Goal: Information Seeking & Learning: Learn about a topic

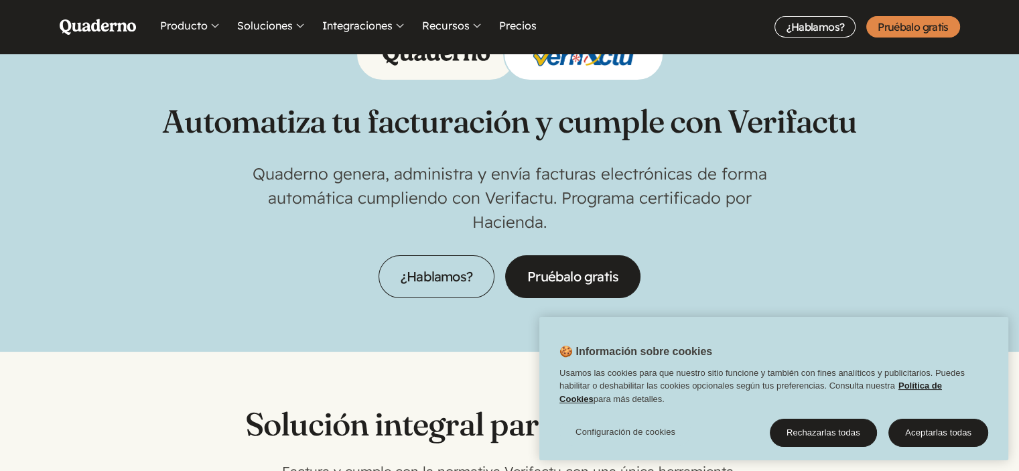
scroll to position [67, 0]
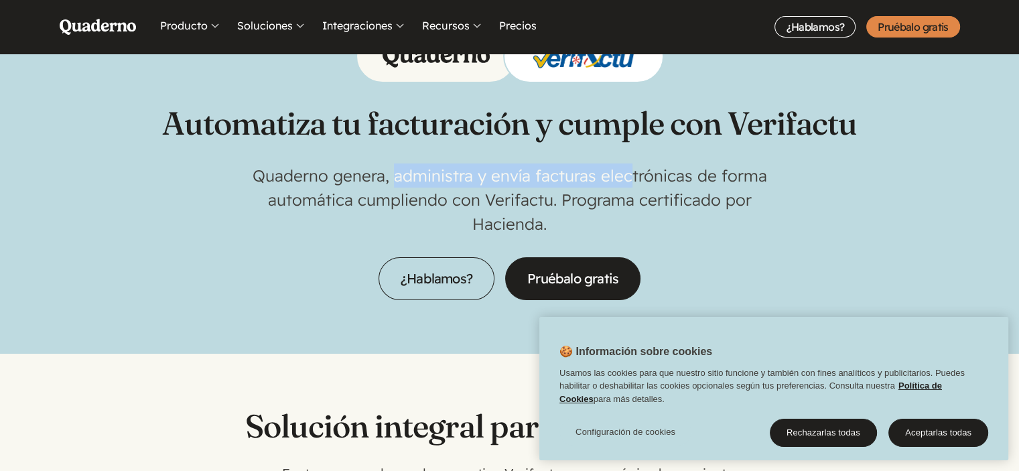
drag, startPoint x: 439, startPoint y: 176, endPoint x: 757, endPoint y: 173, distance: 318.2
click at [643, 171] on p "Quaderno genera, administra y envía facturas electrónicas de forma automática c…" at bounding box center [510, 199] width 536 height 72
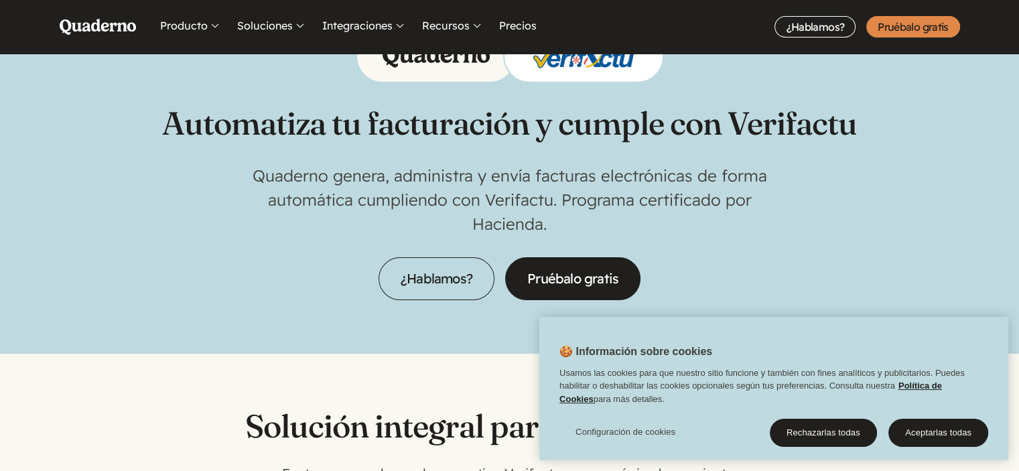
click at [765, 173] on p "Quaderno genera, administra y envía facturas electrónicas de forma automática c…" at bounding box center [510, 199] width 536 height 72
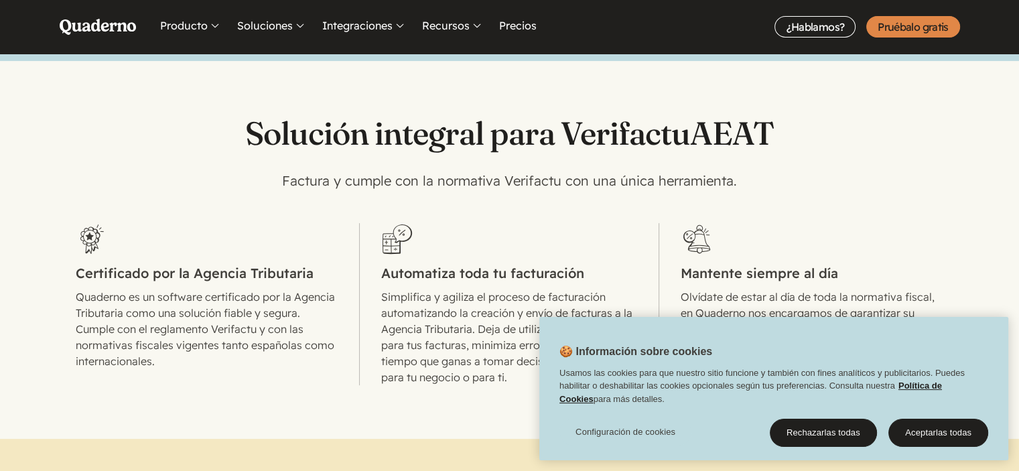
scroll to position [402, 0]
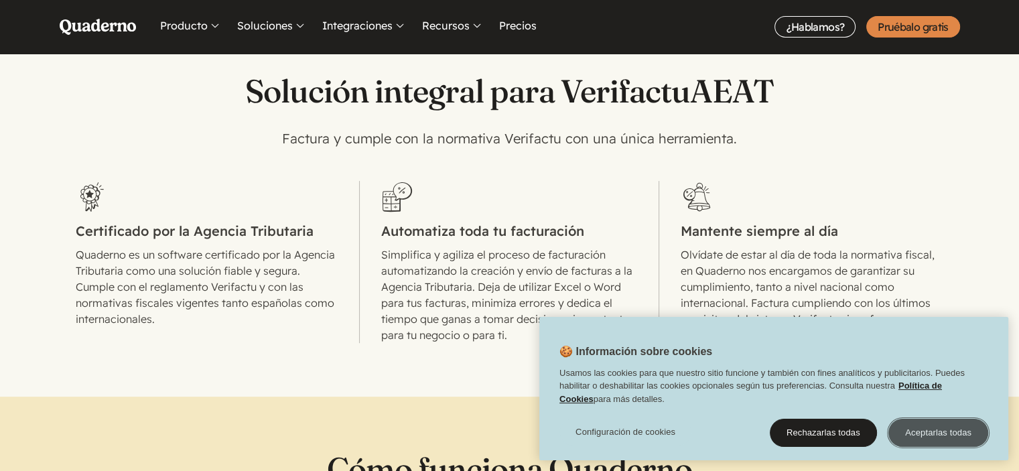
click at [940, 431] on button "Aceptarlas todas" at bounding box center [938, 433] width 100 height 28
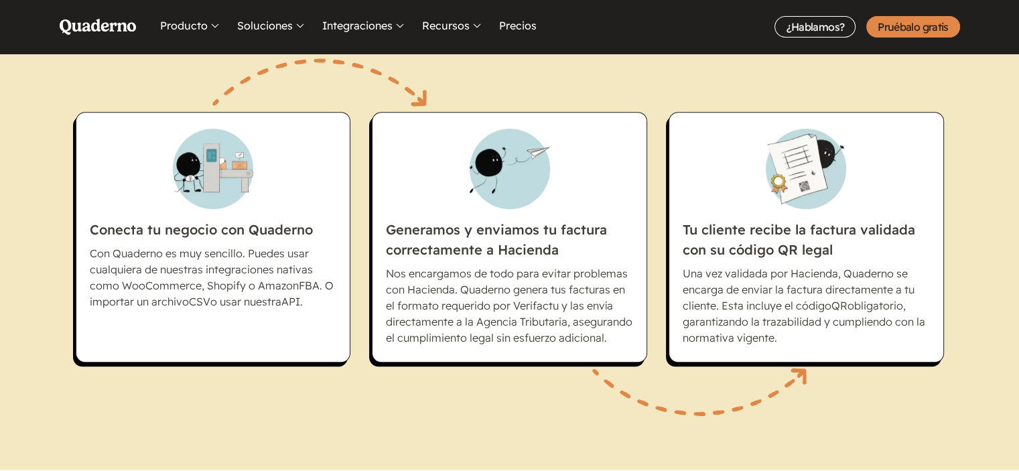
scroll to position [938, 0]
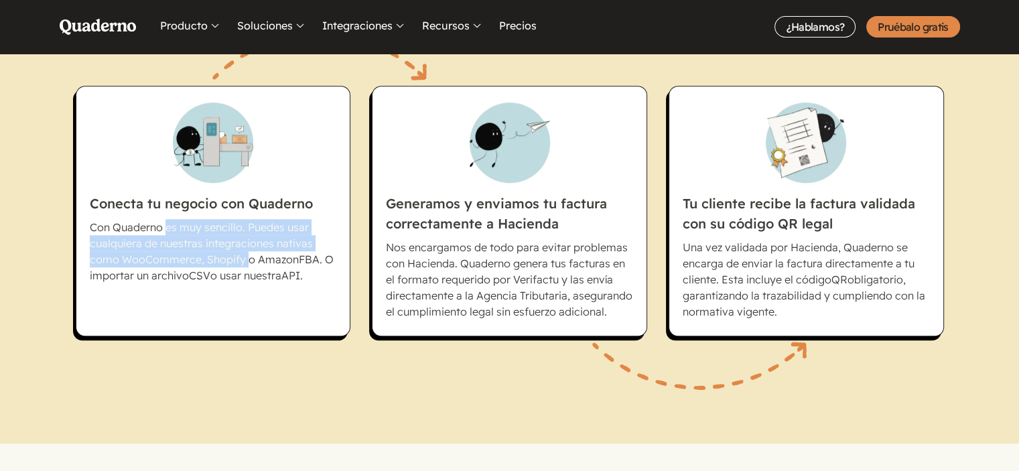
drag, startPoint x: 162, startPoint y: 230, endPoint x: 253, endPoint y: 274, distance: 101.3
click at [245, 267] on p "Con Quaderno es muy sencillo. Puedes usar cualquiera de nuestras integraciones …" at bounding box center [213, 251] width 247 height 64
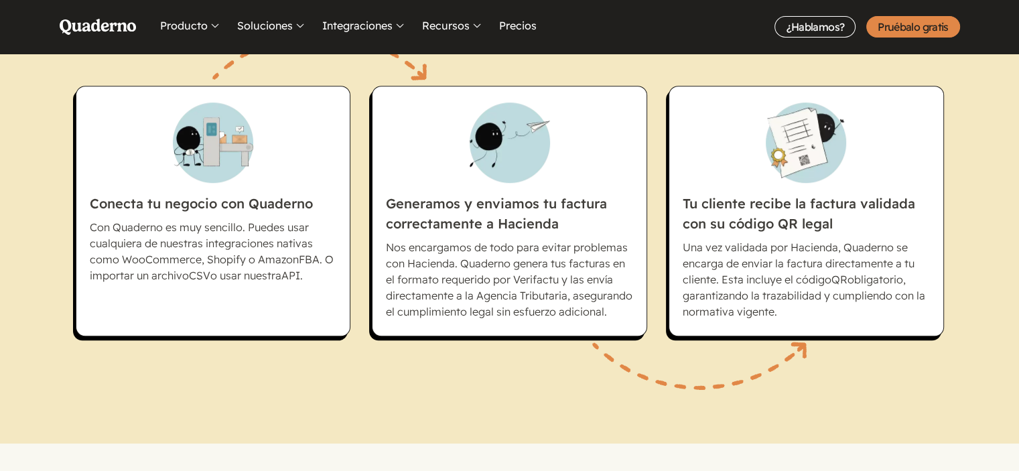
click at [311, 315] on li "Conecta tu negocio con Quaderno Con Quaderno es muy sencillo. Puedes usar cualq…" at bounding box center [213, 211] width 275 height 251
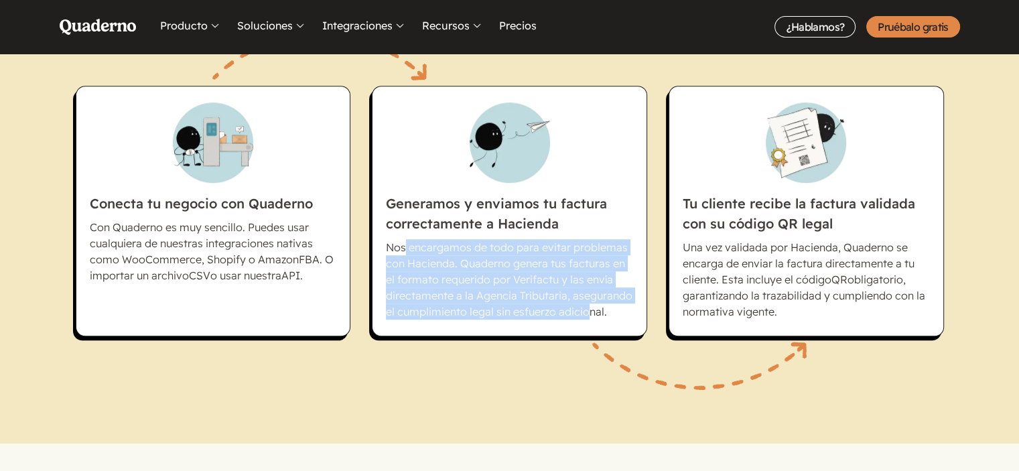
drag, startPoint x: 406, startPoint y: 245, endPoint x: 586, endPoint y: 315, distance: 193.4
click at [586, 315] on p "Nos encargamos de todo para evitar problemas con Hacienda. Quaderno genera tus …" at bounding box center [509, 279] width 247 height 80
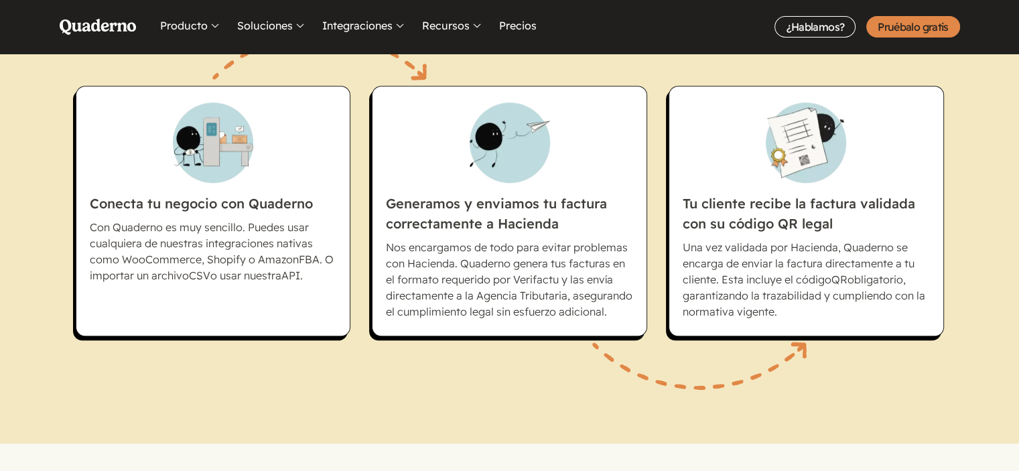
click at [611, 317] on p "Nos encargamos de todo para evitar problemas con Hacienda. Quaderno genera tus …" at bounding box center [509, 279] width 247 height 80
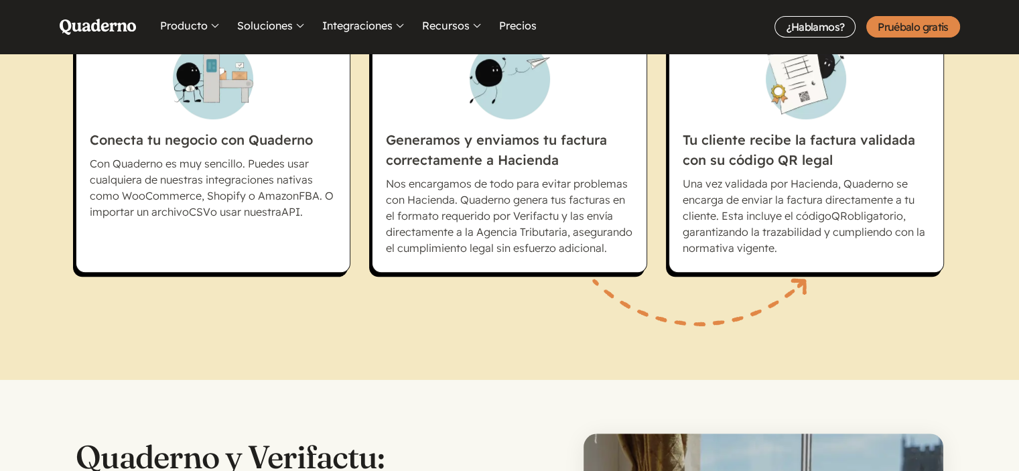
scroll to position [1005, 0]
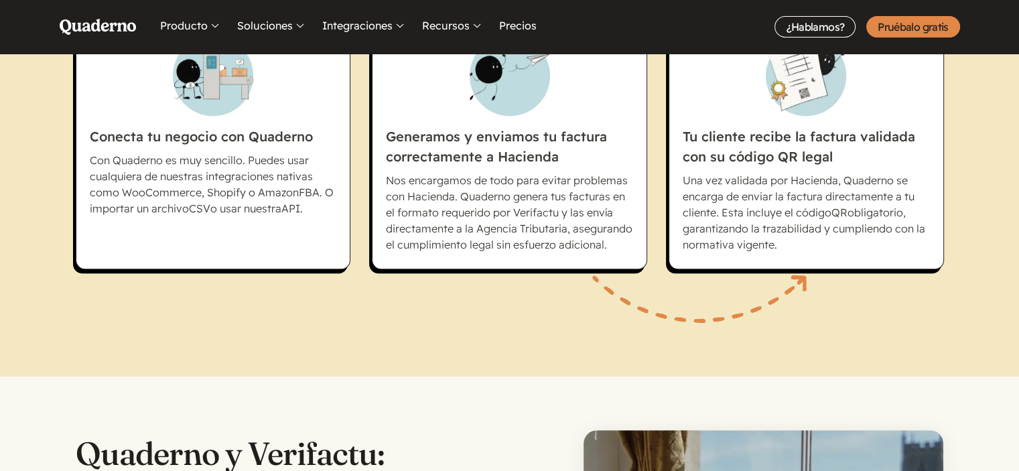
drag, startPoint x: 812, startPoint y: 180, endPoint x: 824, endPoint y: 254, distance: 75.2
click at [824, 254] on li "Tu cliente recibe la factura validada con su código QR legal Una vez validada p…" at bounding box center [805, 144] width 275 height 251
click at [889, 247] on p "Una vez validada por Hacienda, Quaderno se encarga de enviar la factura directa…" at bounding box center [806, 212] width 247 height 80
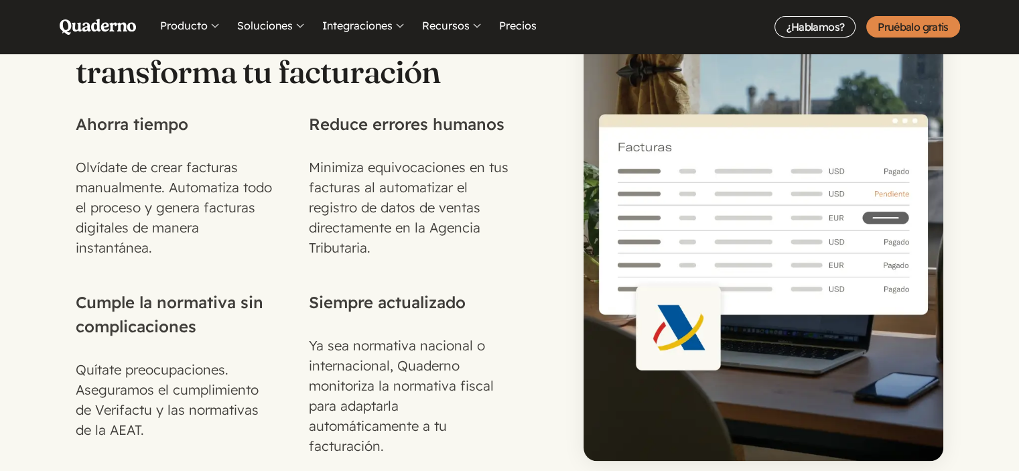
scroll to position [1474, 0]
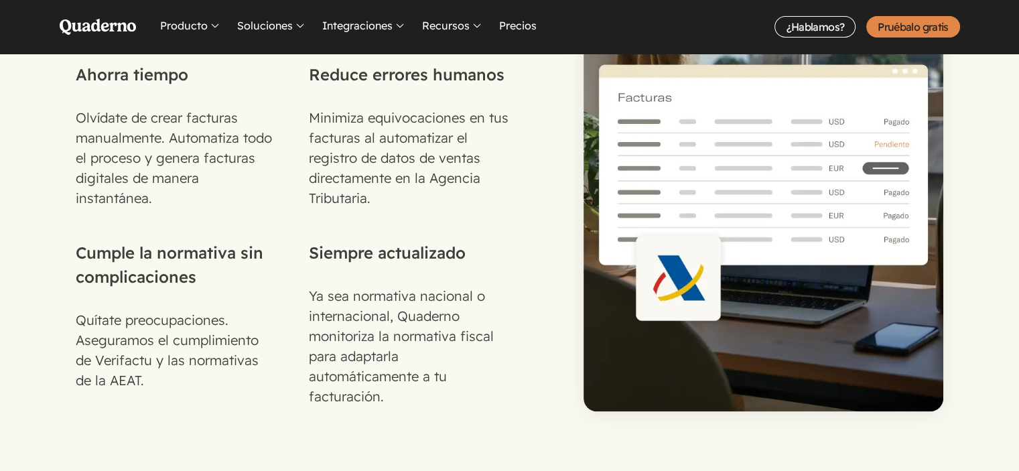
click at [117, 358] on div "Quítate preocupaciones. Aseguramos el cumplimiento de Verifactu y las normativa…" at bounding box center [176, 350] width 201 height 80
copy div "Verifactu"
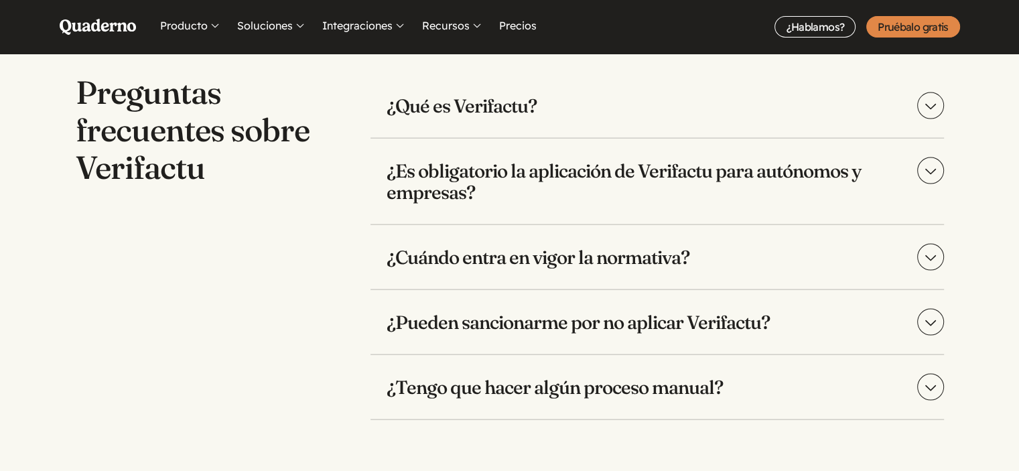
scroll to position [2746, 0]
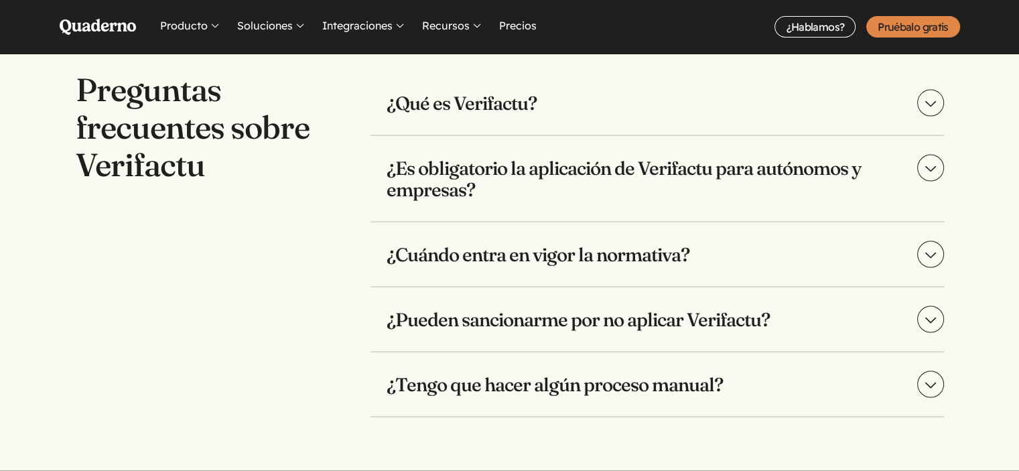
click at [790, 165] on h3 "¿Es obligatorio la aplicación de Verifactu para autónomos y empresas?" at bounding box center [656, 179] width 573 height 86
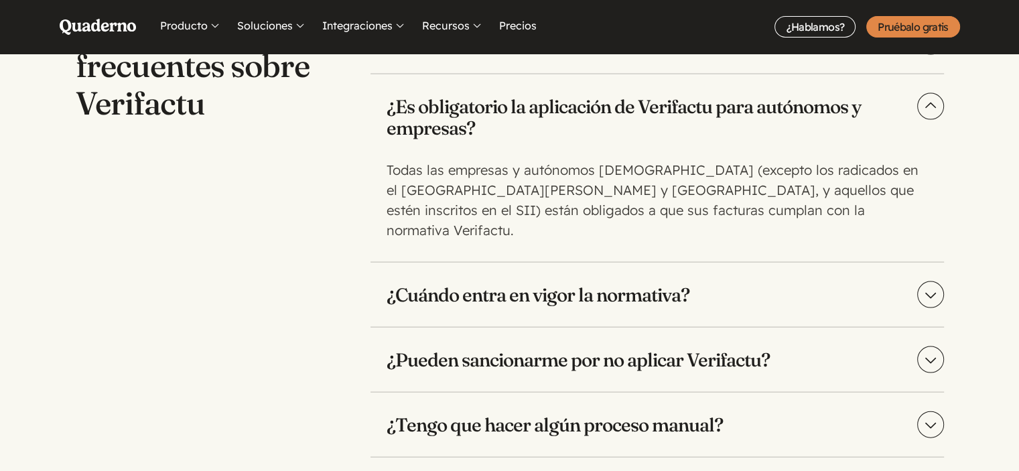
scroll to position [2880, 0]
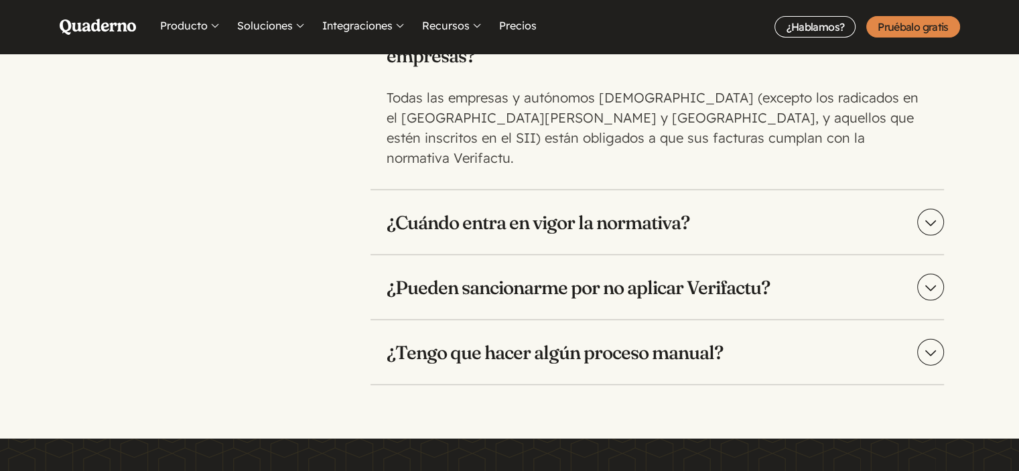
click at [635, 193] on h3 "¿Cuándo entra en vigor la normativa?" at bounding box center [656, 222] width 573 height 64
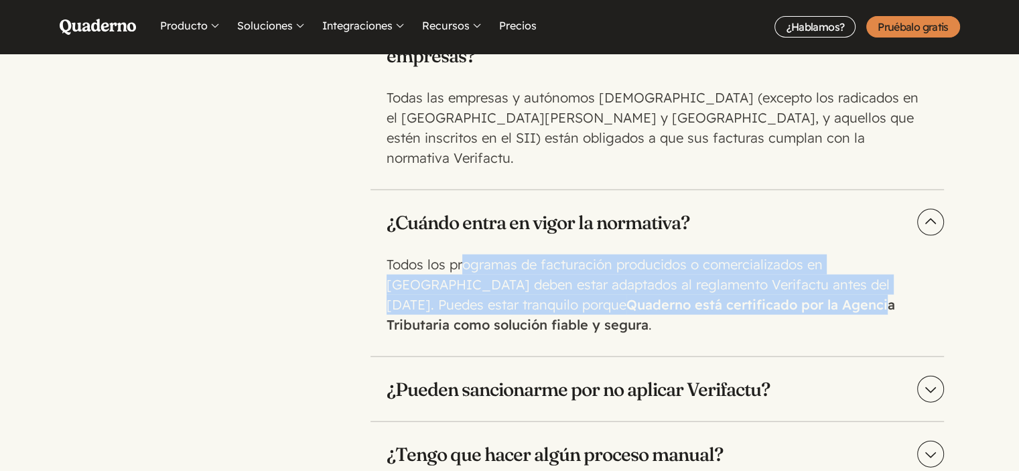
drag, startPoint x: 464, startPoint y: 244, endPoint x: 660, endPoint y: 305, distance: 206.1
click at [756, 283] on p "Todos los programas de facturación producidos o comercializados en [GEOGRAPHIC_…" at bounding box center [654, 295] width 536 height 80
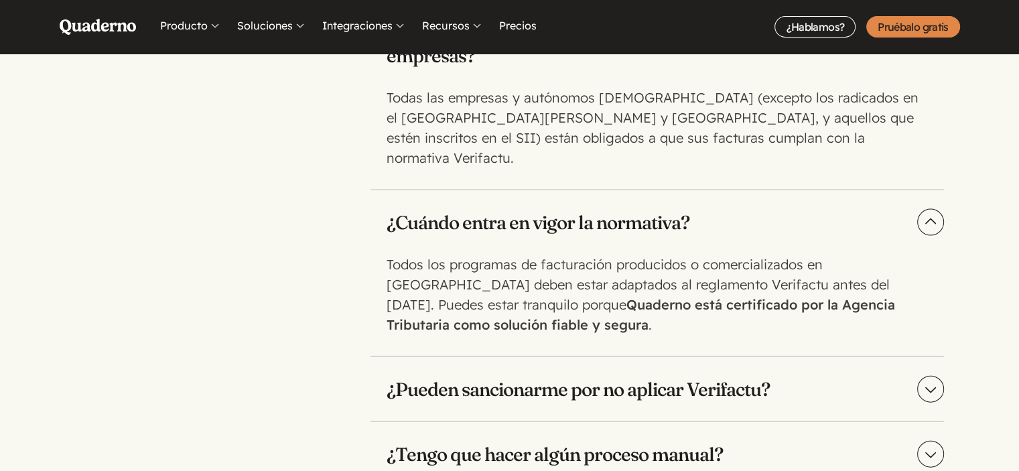
click at [660, 305] on p "Todos los programas de facturación producidos o comercializados en [GEOGRAPHIC_…" at bounding box center [654, 295] width 536 height 80
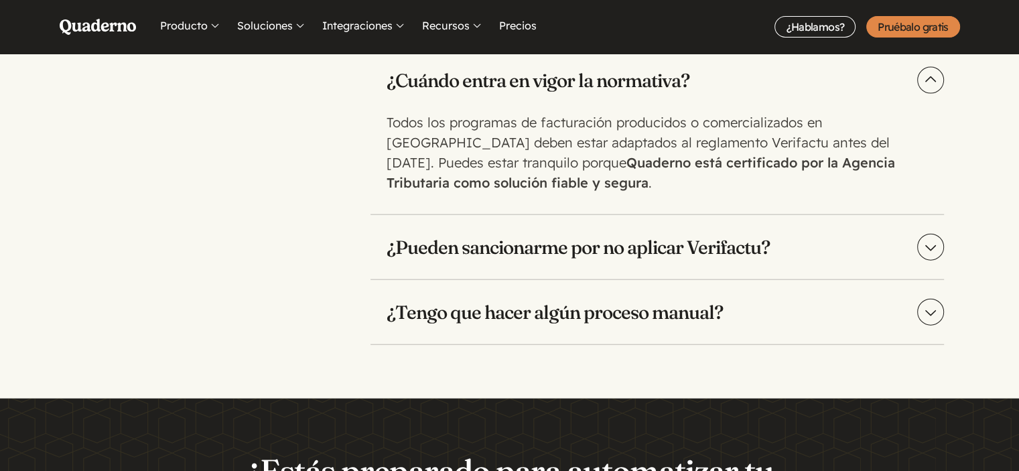
scroll to position [3081, 0]
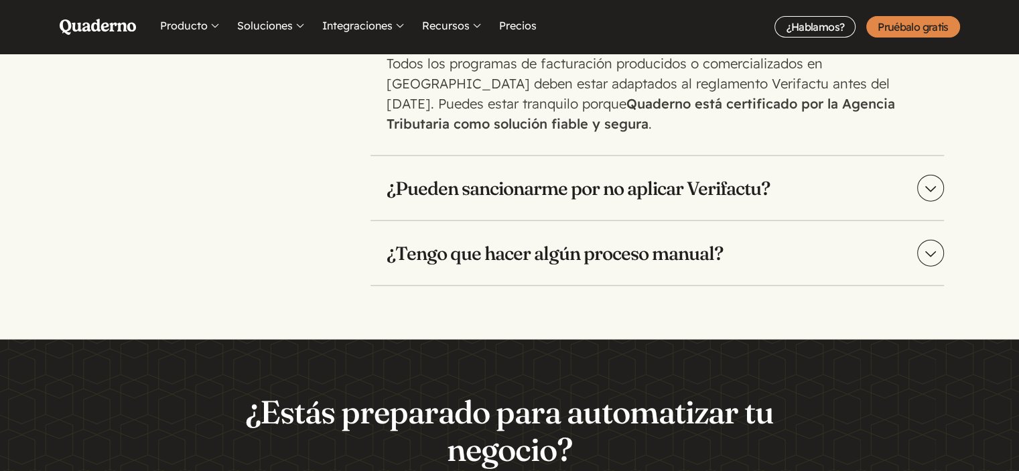
click at [658, 234] on h3 "¿Tengo que hacer algún proceso manual?" at bounding box center [656, 253] width 573 height 64
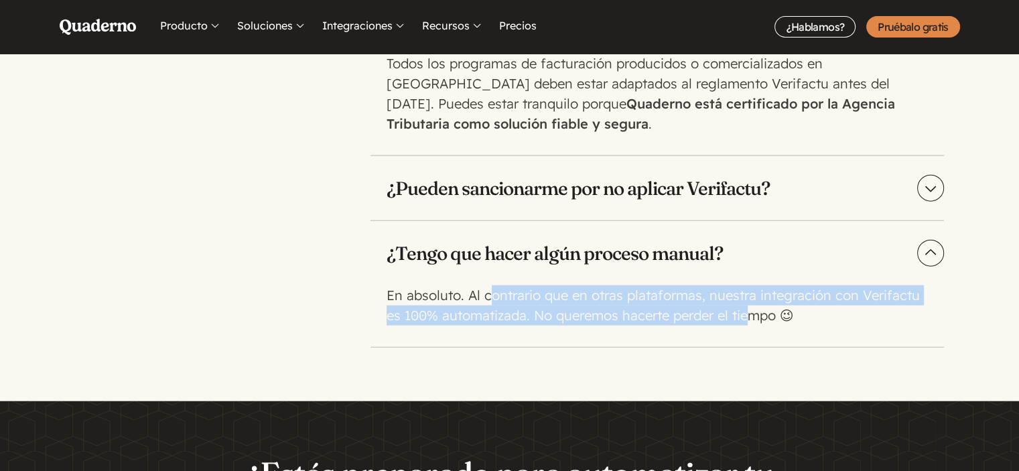
drag, startPoint x: 490, startPoint y: 270, endPoint x: 750, endPoint y: 287, distance: 261.1
click at [750, 287] on p "En absoluto. Al contrario que en otras plataformas, nuestra integración con Ver…" at bounding box center [654, 305] width 536 height 40
click at [734, 322] on div "En absoluto. Al contrario que en otras plataformas, nuestra integración con Ver…" at bounding box center [656, 316] width 573 height 62
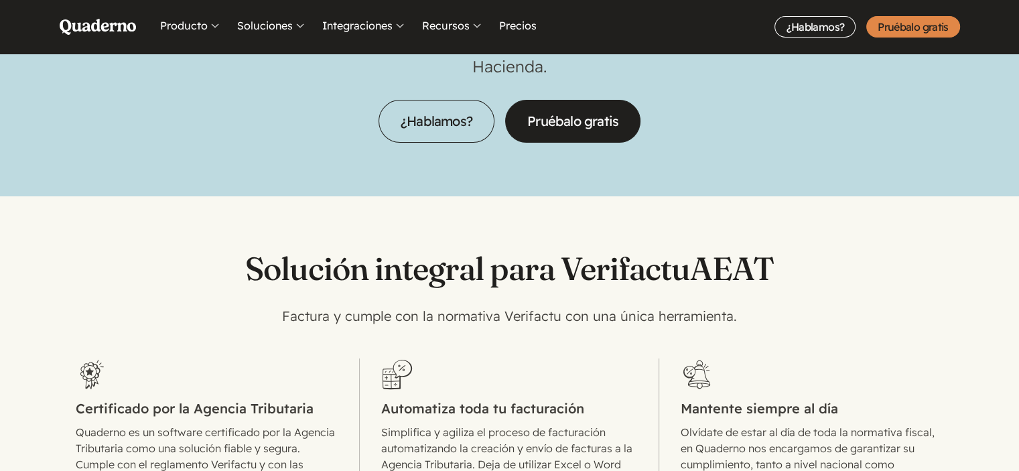
scroll to position [143, 0]
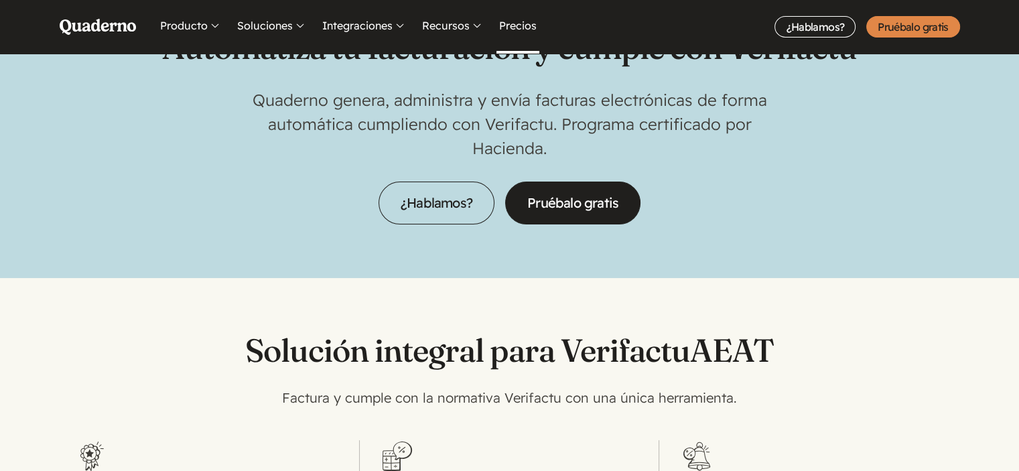
click at [517, 27] on link "Precios" at bounding box center [517, 27] width 43 height 54
